Goal: Check status

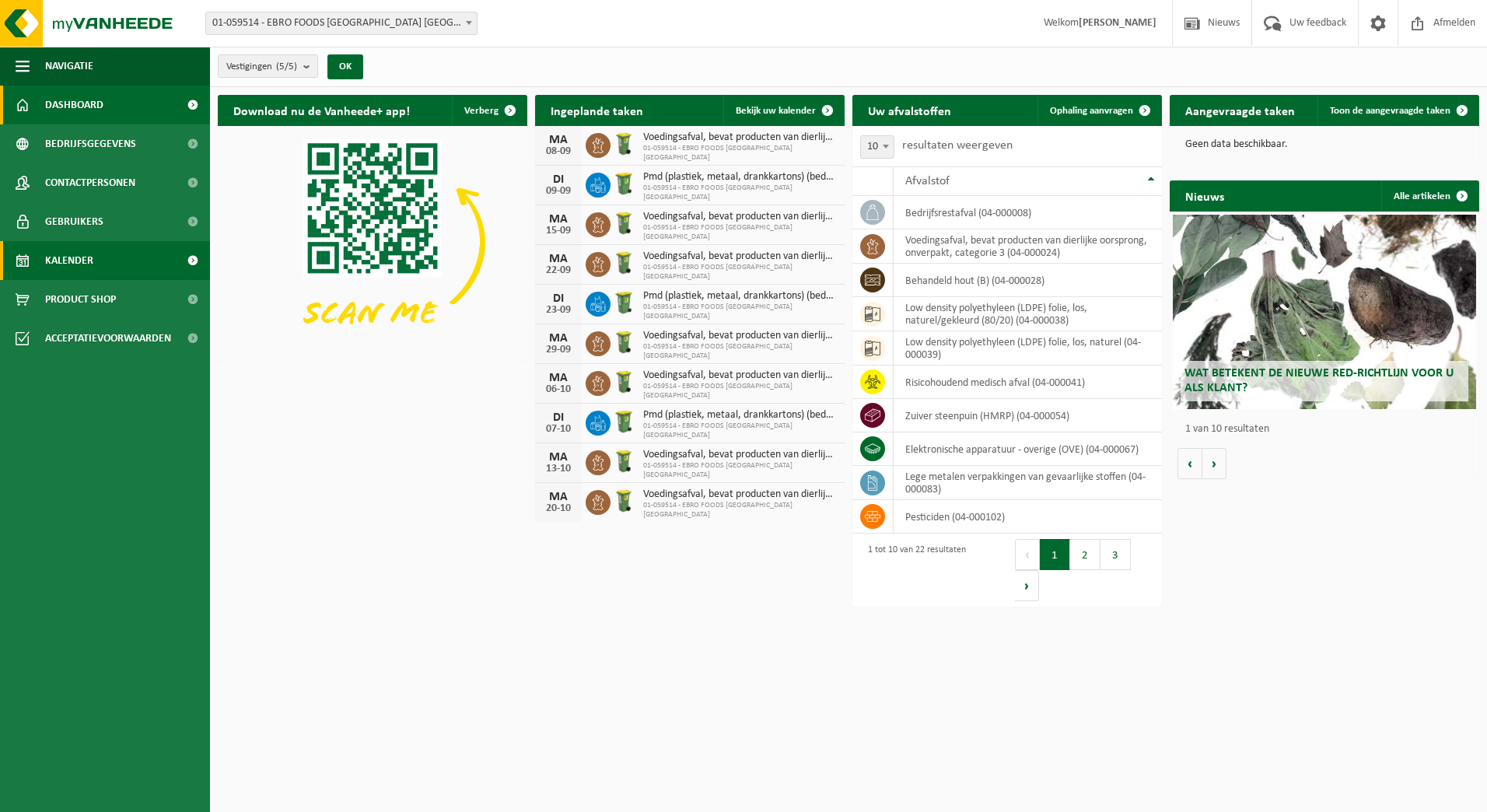
click at [92, 264] on span "Kalender" at bounding box center [69, 260] width 48 height 38
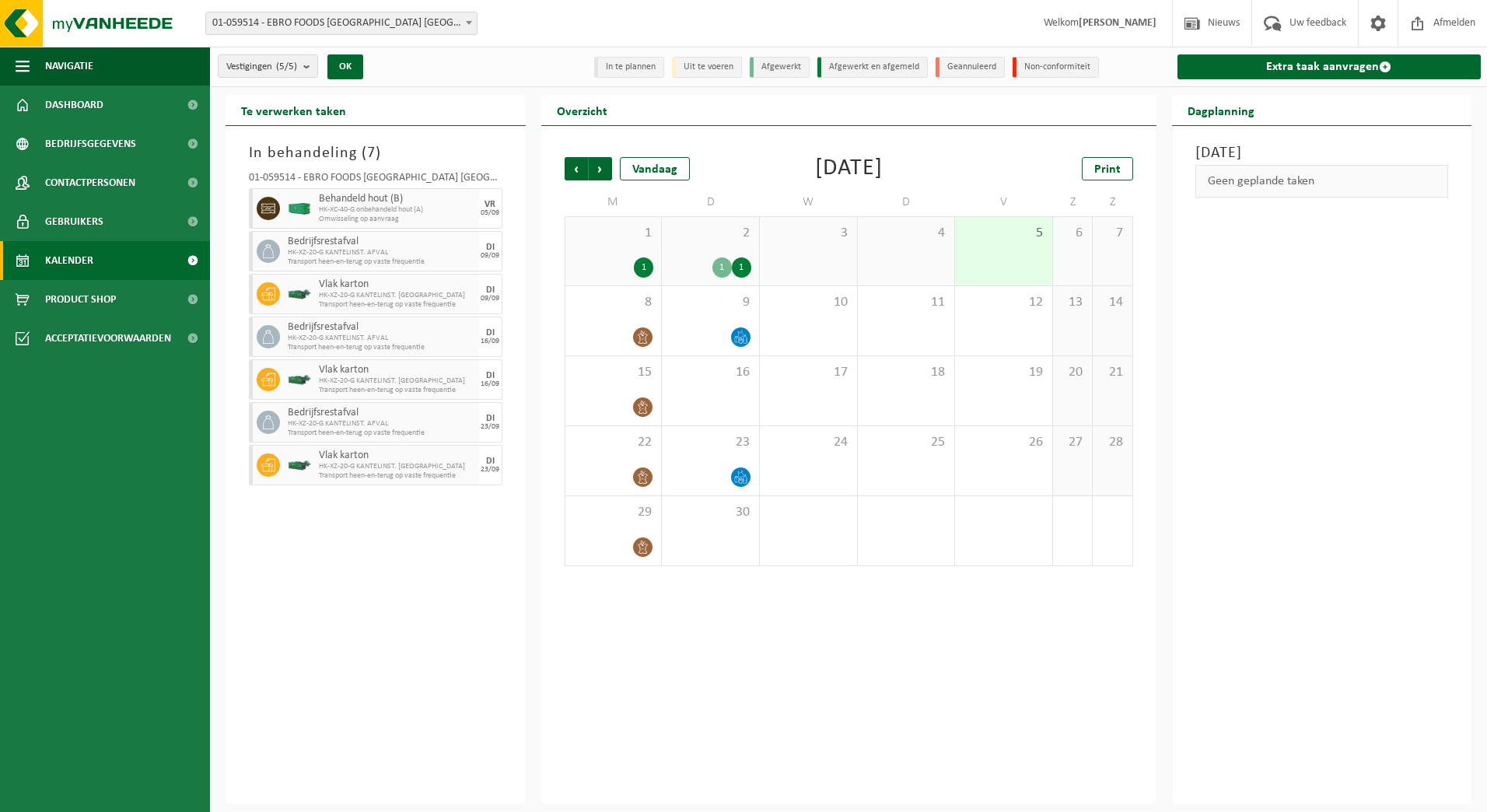
drag, startPoint x: 481, startPoint y: 210, endPoint x: 503, endPoint y: 212, distance: 22.1
click at [503, 212] on div "01-059514 - EBRO FOODS [GEOGRAPHIC_DATA] [GEOGRAPHIC_DATA] - MERKSEM Behandeld …" at bounding box center [375, 326] width 269 height 323
drag, startPoint x: 502, startPoint y: 212, endPoint x: 487, endPoint y: 213, distance: 15.0
click at [487, 213] on div "05/09" at bounding box center [489, 213] width 19 height 8
click at [488, 210] on div "05/09" at bounding box center [489, 213] width 19 height 8
